Goal: Information Seeking & Learning: Learn about a topic

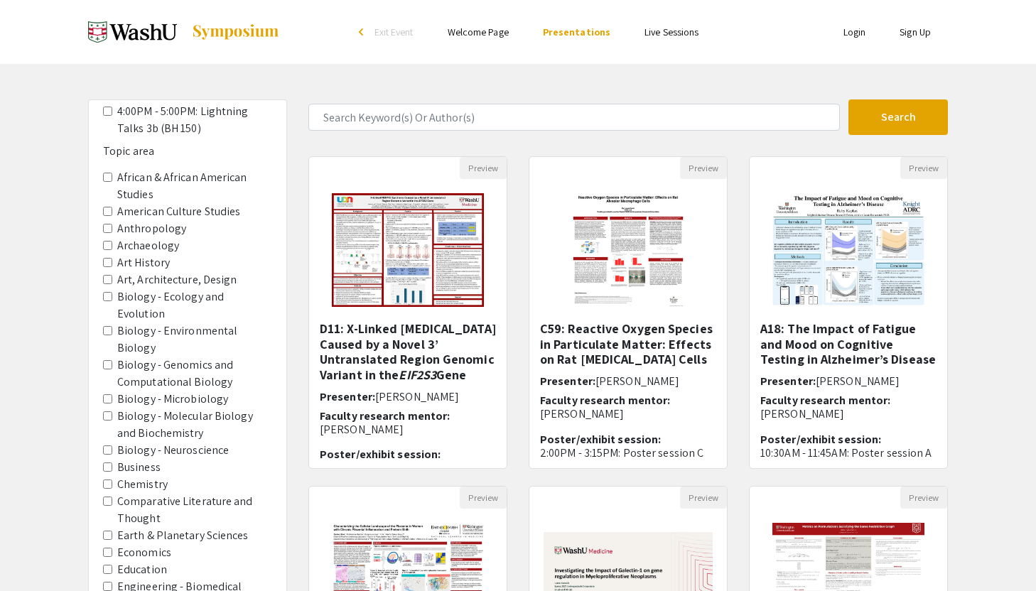
scroll to position [643, 0]
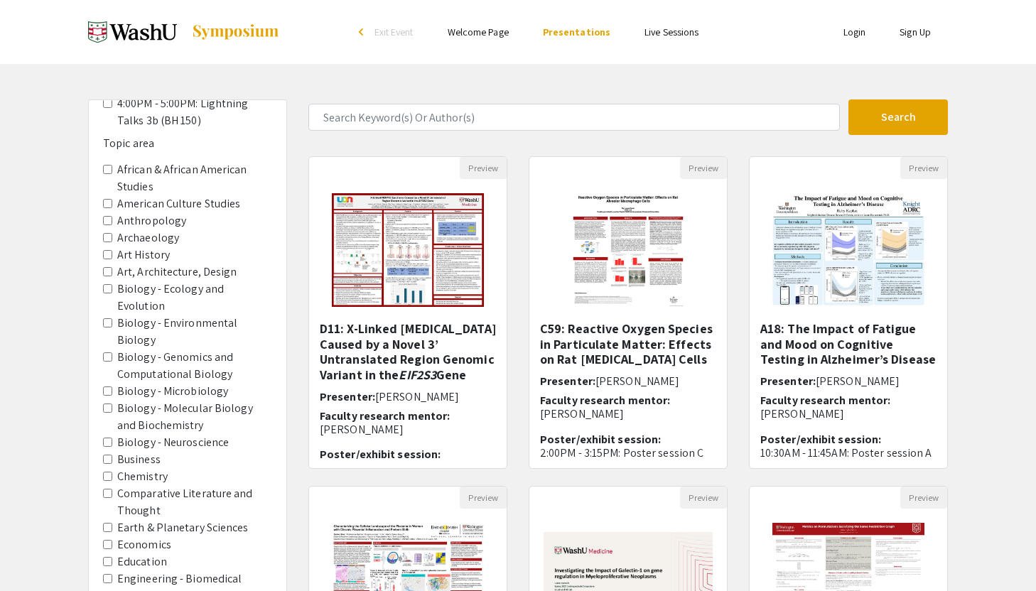
click at [103, 438] on Neuroscience "Biology - Neuroscience" at bounding box center [107, 442] width 9 height 9
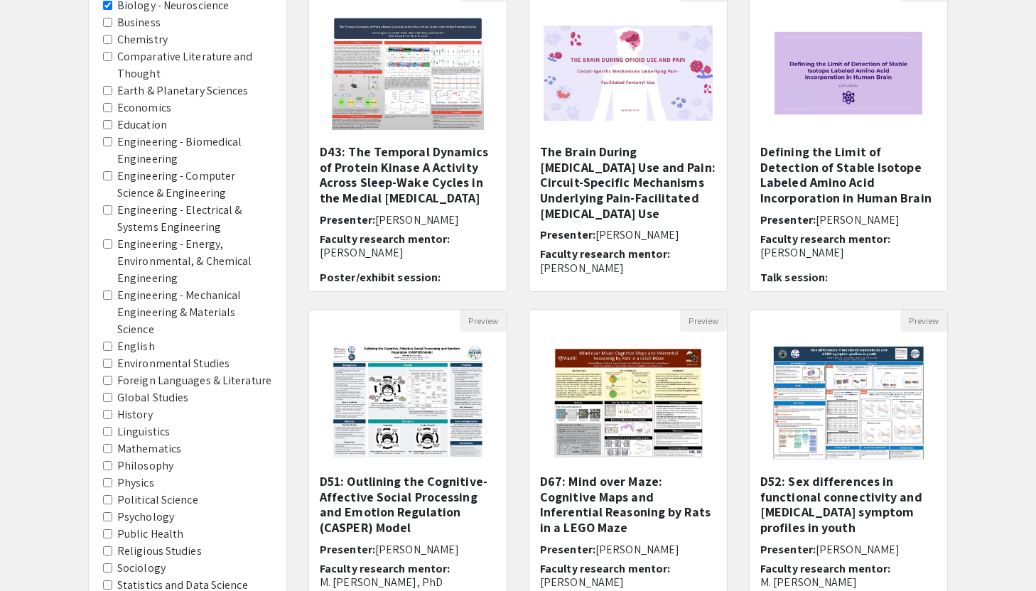
scroll to position [306, 0]
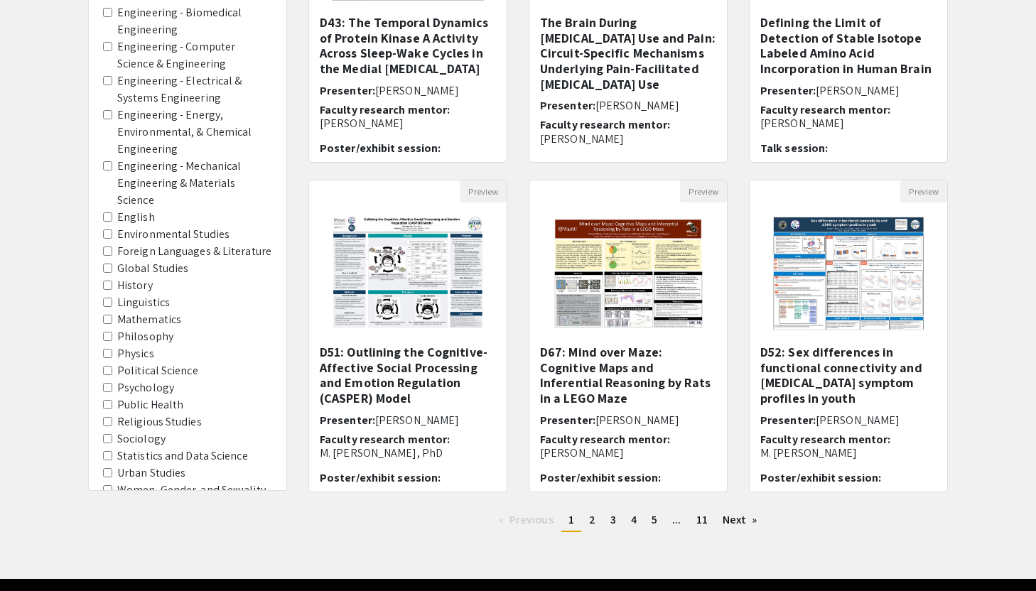
click at [107, 383] on area-Psychology "Psychology" at bounding box center [107, 387] width 9 height 9
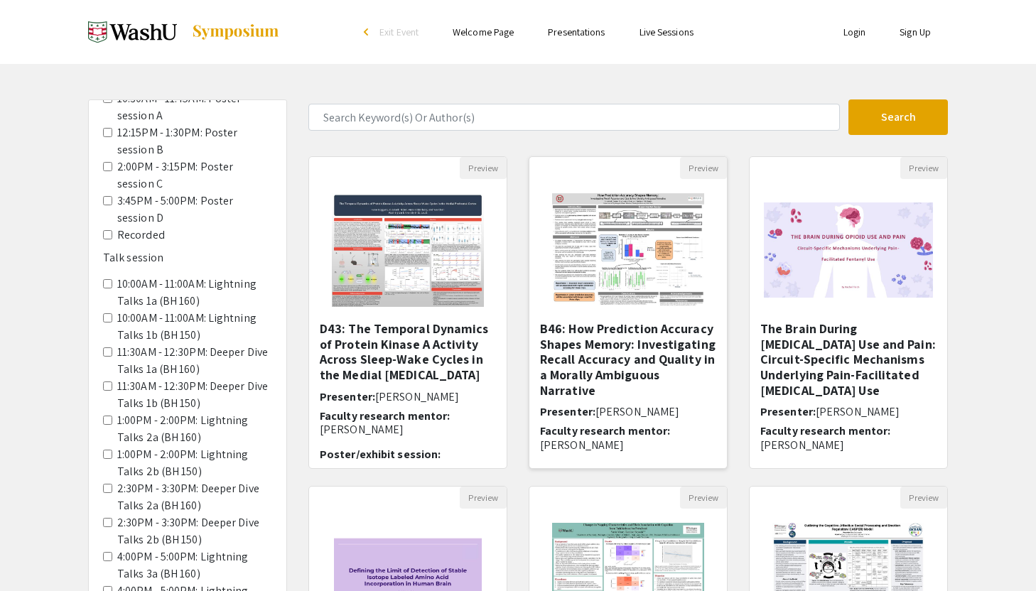
click at [620, 248] on img "Open Presentation <p>B46: How Prediction Accuracy Shapes Memory: Investigating …" at bounding box center [628, 250] width 180 height 142
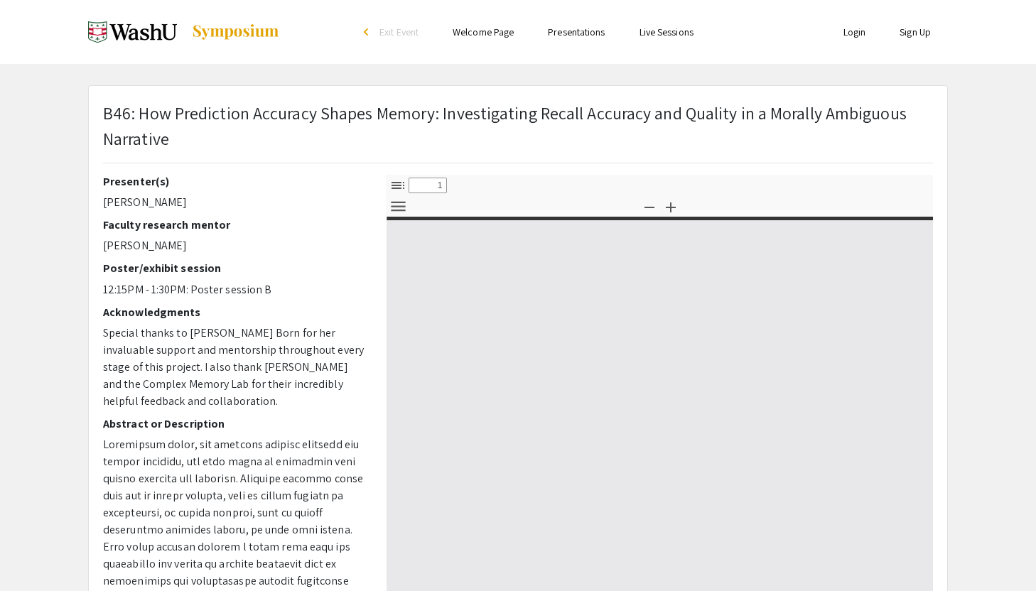
select select "custom"
type input "0"
select select "custom"
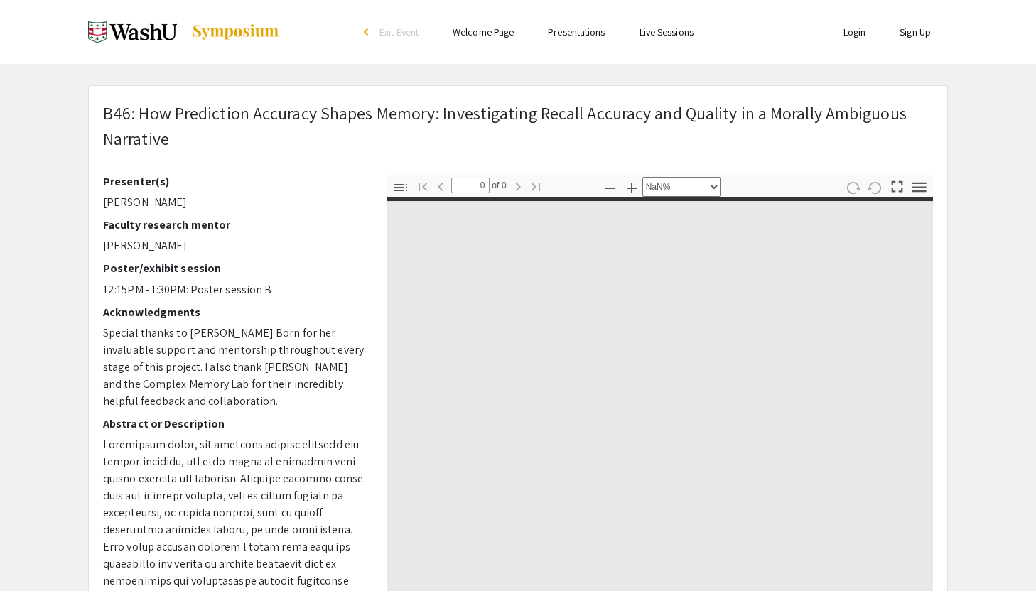
type input "1"
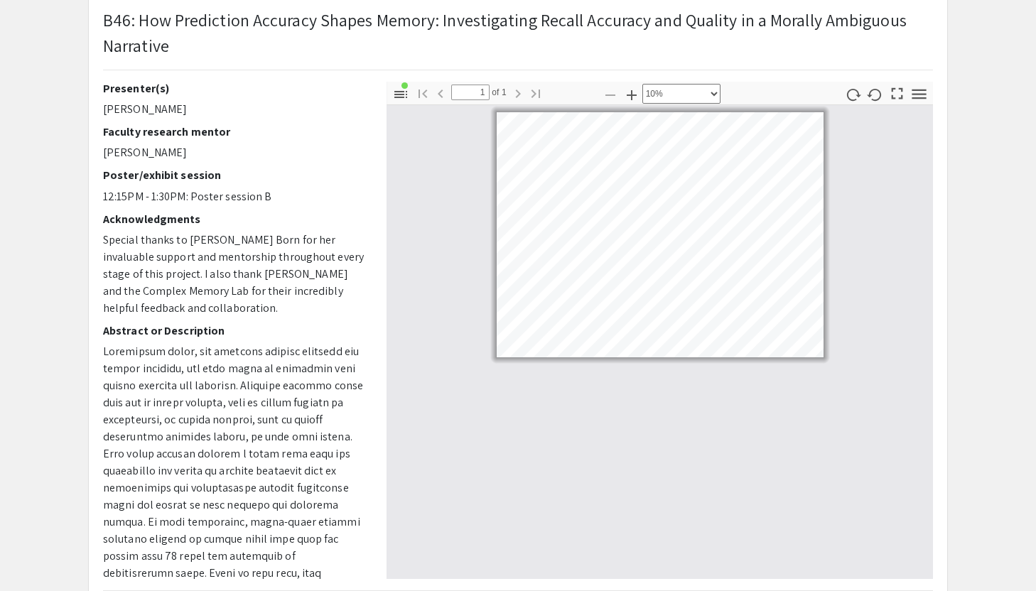
select select "custom"
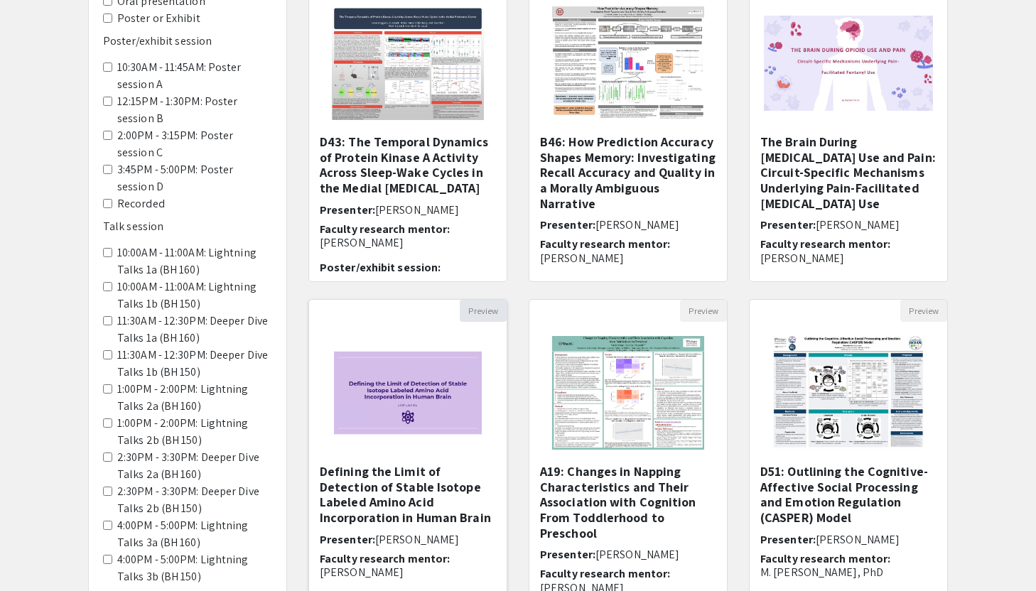
scroll to position [181, 0]
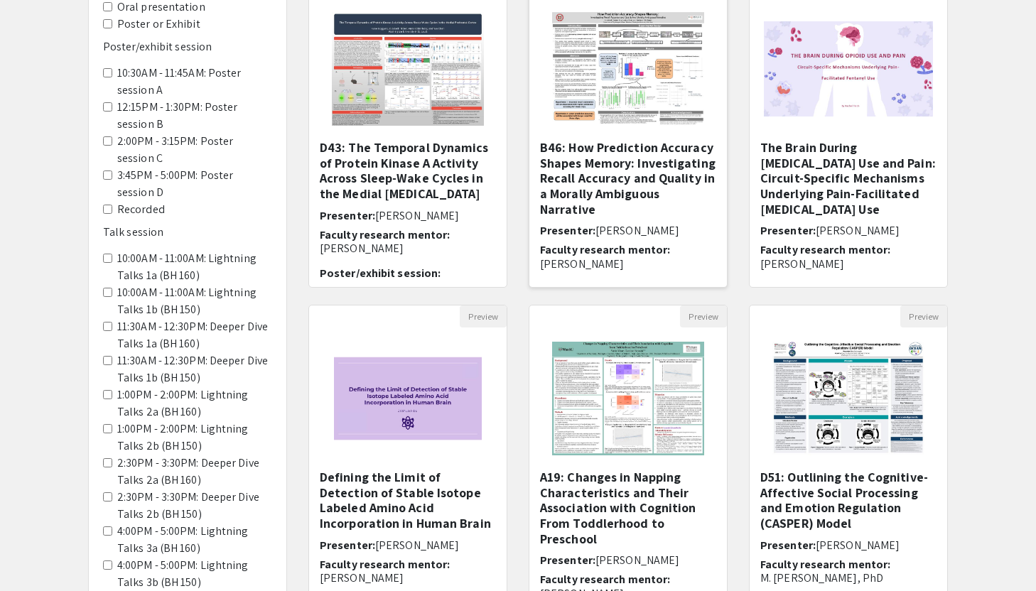
click at [654, 223] on span "[PERSON_NAME]" at bounding box center [638, 230] width 84 height 15
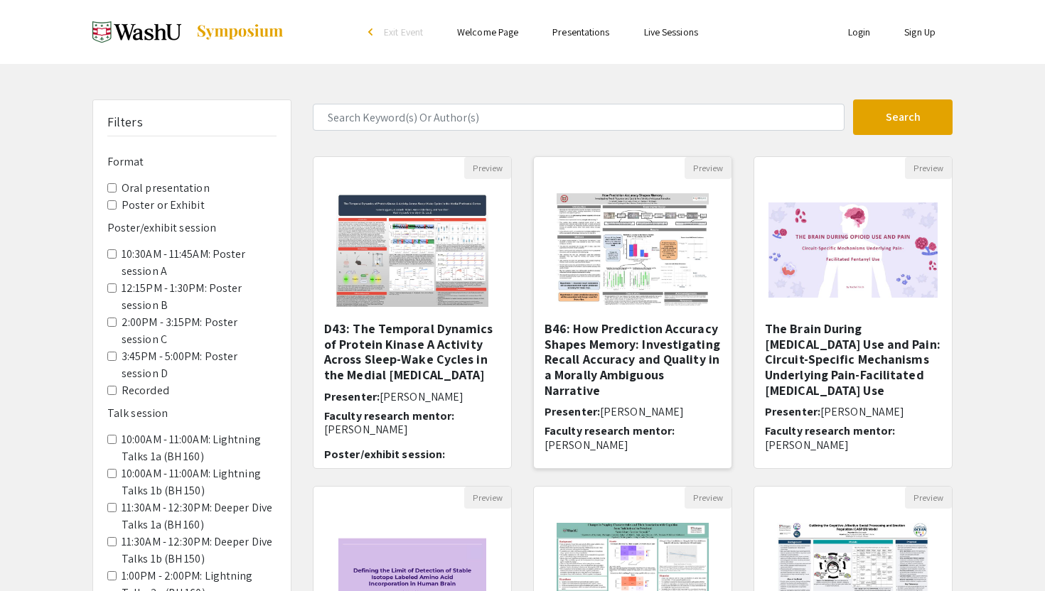
select select "custom"
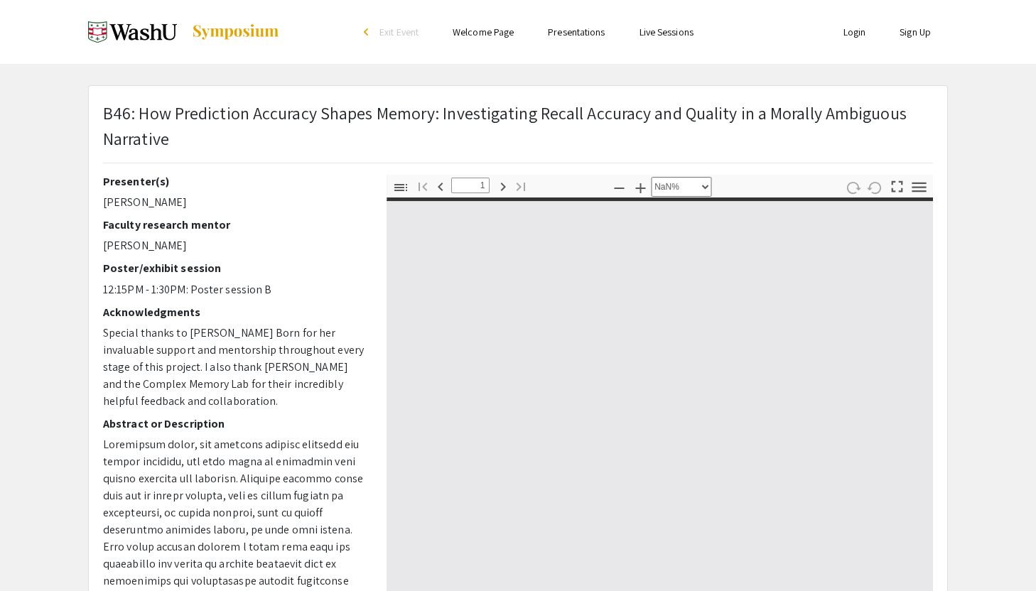
type input "0"
select select "custom"
type input "1"
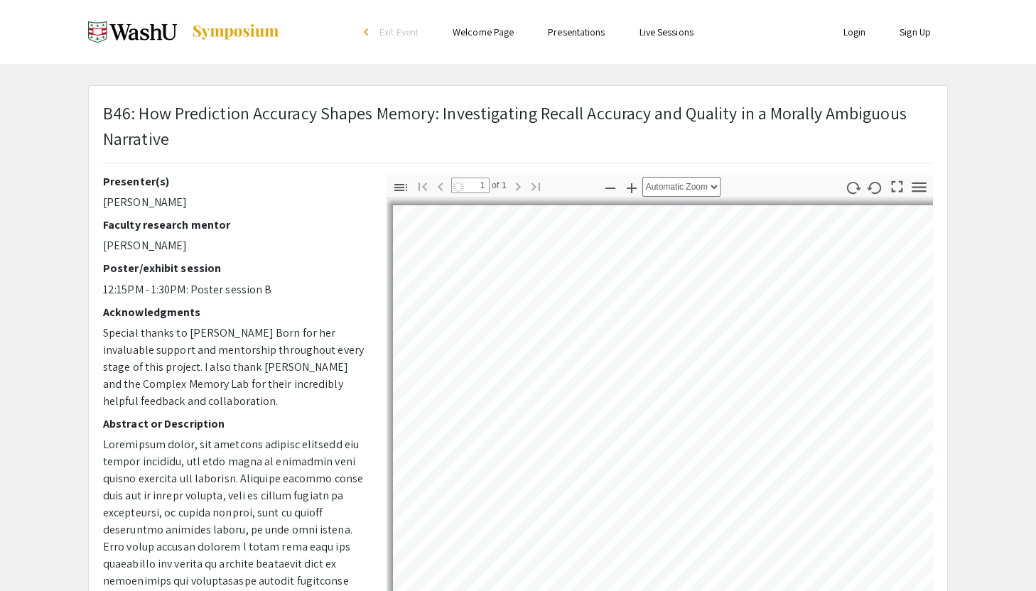
select select "custom"
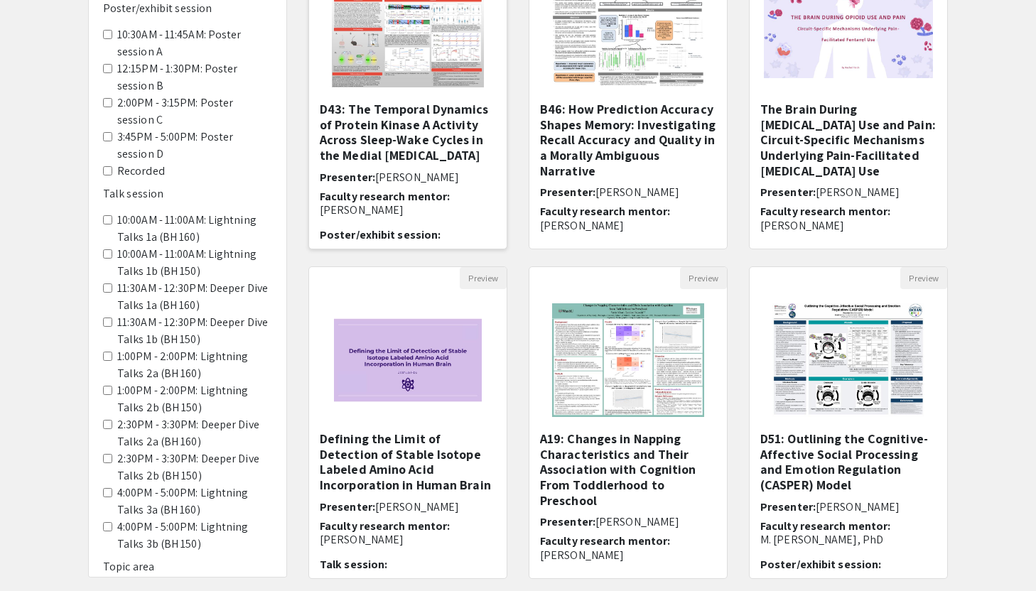
scroll to position [205, 0]
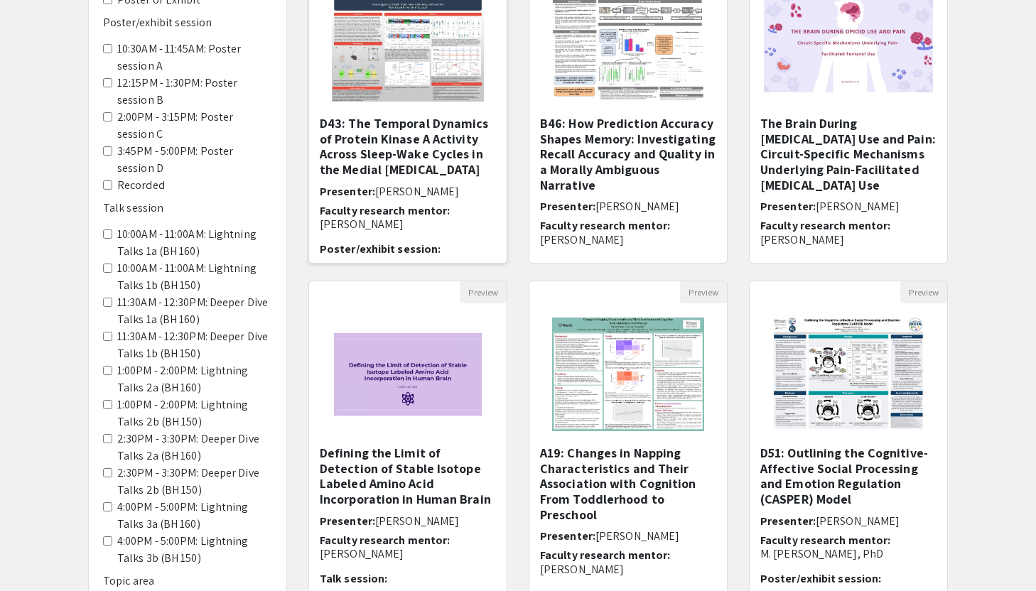
click at [458, 109] on img "Open Presentation <p>D43: The Temporal Dynamics of Protein Kinase A Activity Ac…" at bounding box center [408, 45] width 180 height 142
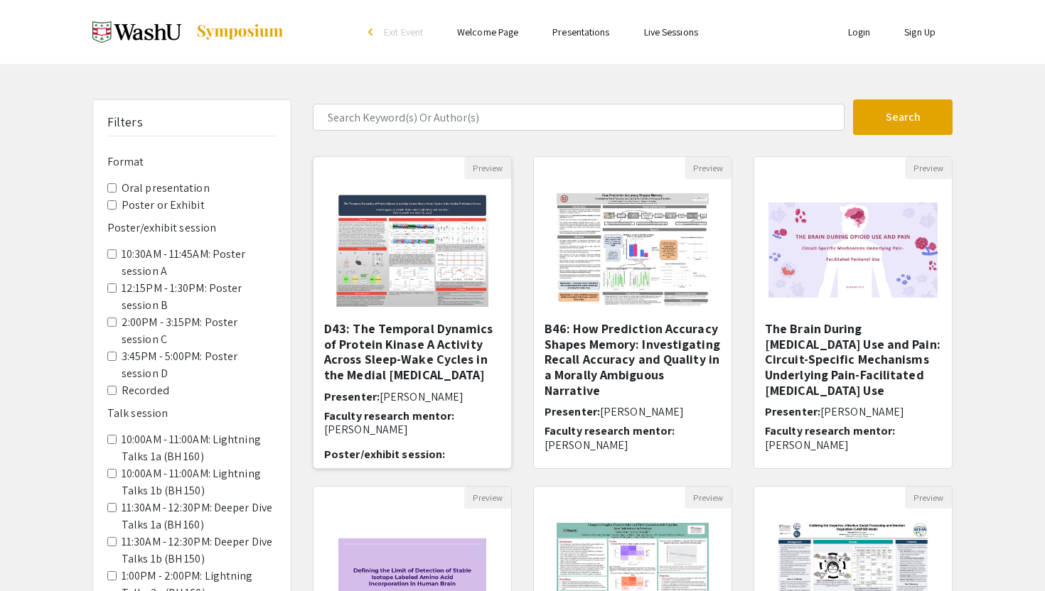
select select "custom"
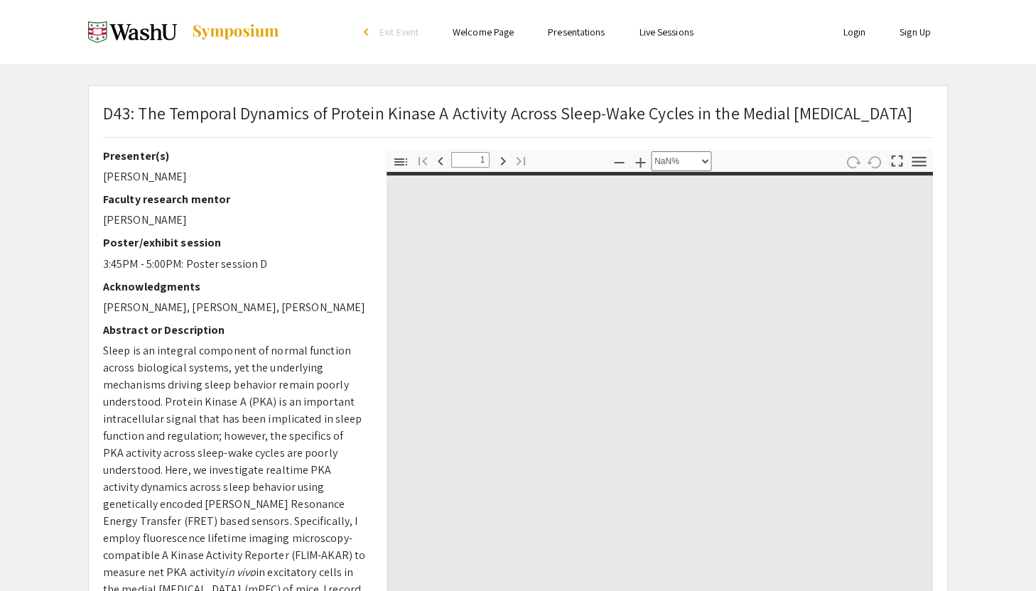
type input "0"
select select "custom"
type input "1"
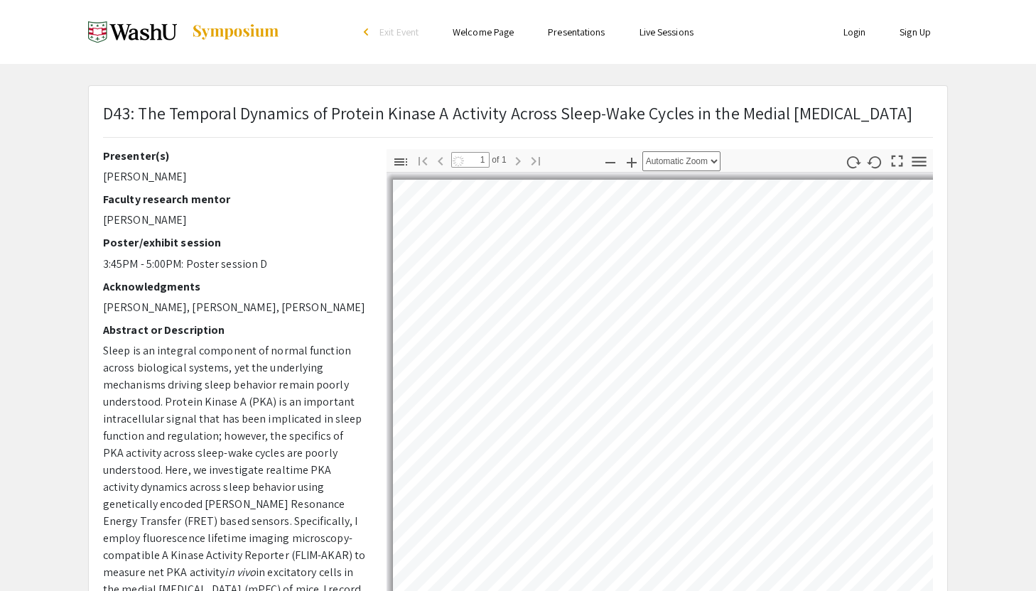
select select "auto"
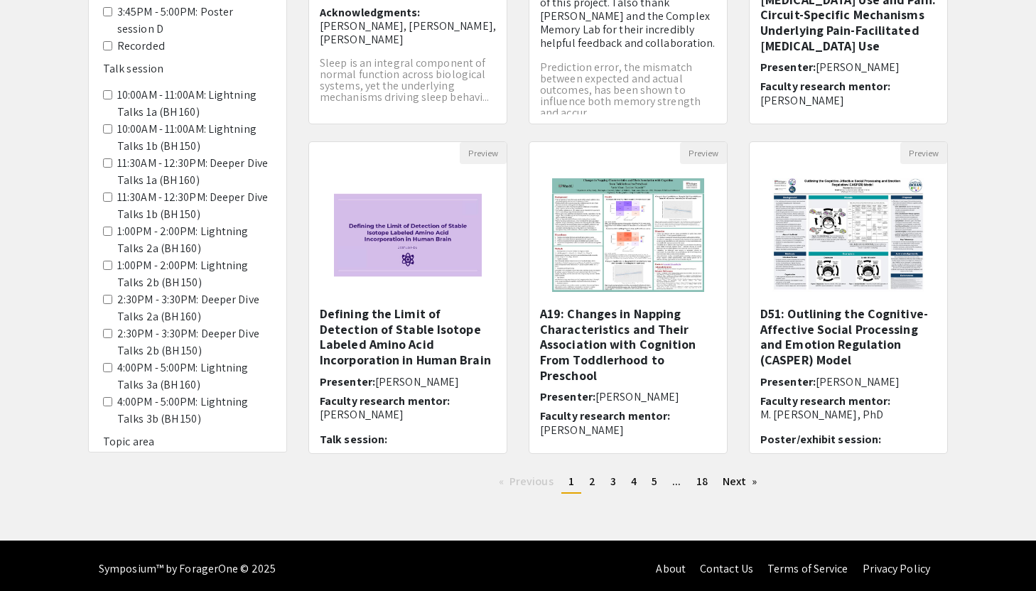
scroll to position [351, 0]
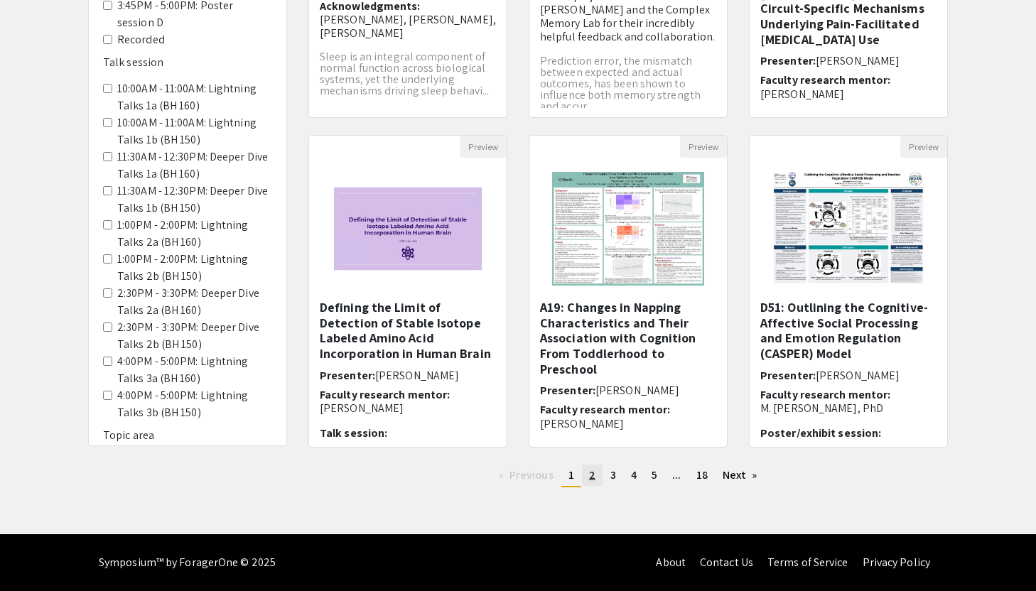
click at [592, 478] on span "2" at bounding box center [592, 475] width 6 height 15
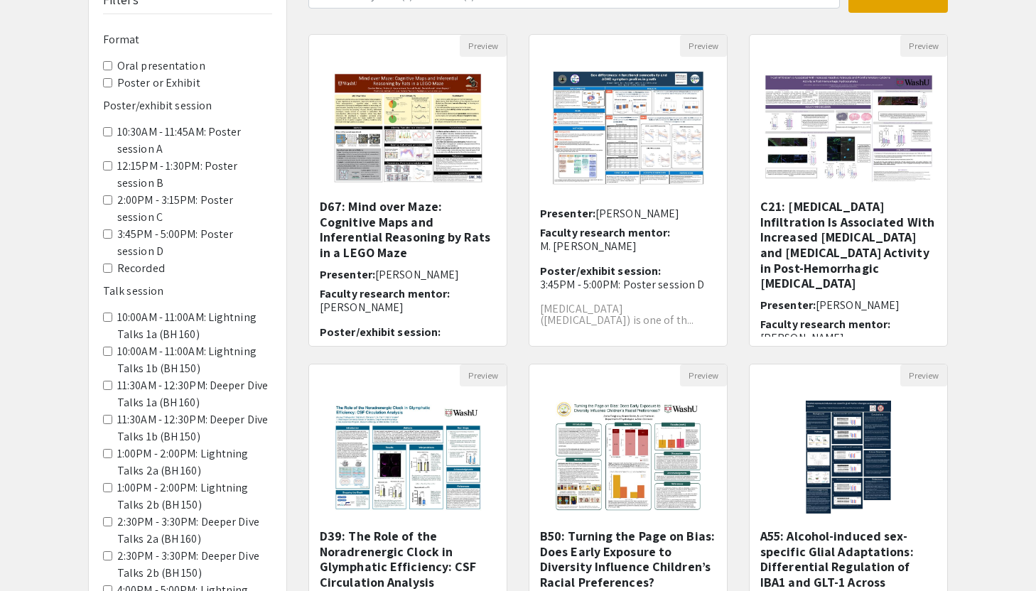
scroll to position [107, 0]
